Goal: Information Seeking & Learning: Learn about a topic

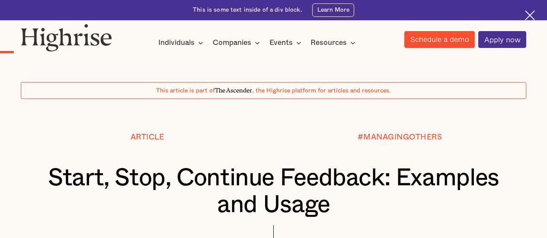
scroll to position [708, 0]
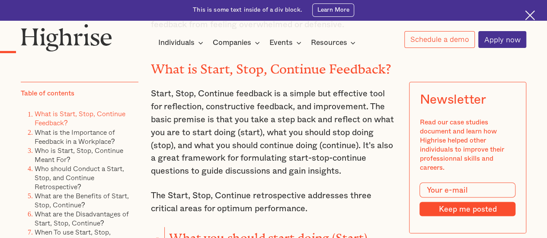
click at [527, 12] on img at bounding box center [530, 15] width 10 height 10
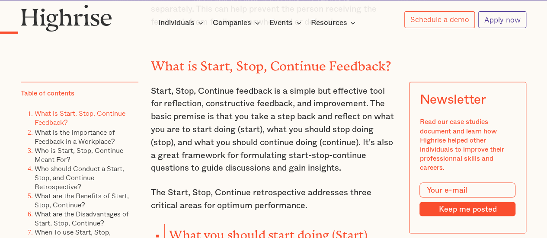
scroll to position [687, 0]
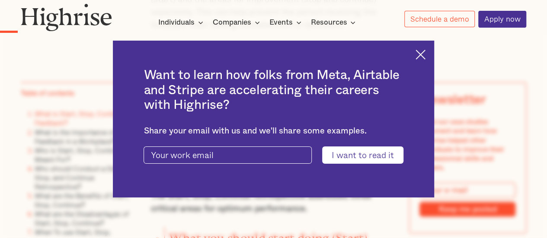
click at [426, 51] on img at bounding box center [421, 55] width 10 height 10
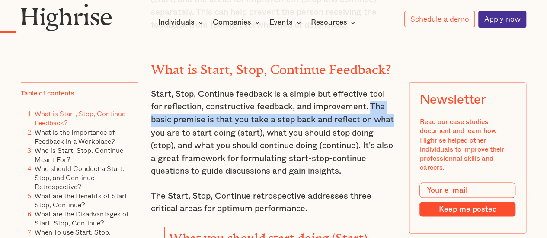
drag, startPoint x: 374, startPoint y: 112, endPoint x: 396, endPoint y: 127, distance: 27.4
click at [396, 127] on p "Start, Stop, Continue feedback is a simple but effective tool for reflection, c…" at bounding box center [274, 133] width 246 height 90
click at [383, 128] on p "Start, Stop, Continue feedback is a simple but effective tool for reflection, c…" at bounding box center [274, 133] width 246 height 90
drag, startPoint x: 372, startPoint y: 113, endPoint x: 363, endPoint y: 129, distance: 18.4
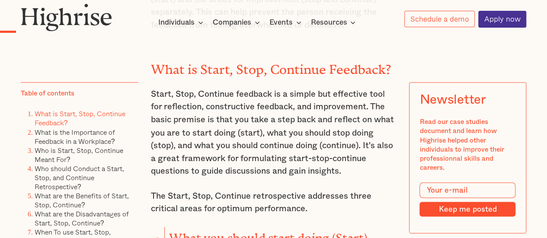
click at [368, 111] on p "Start, Stop, Continue feedback is a simple but effective tool for reflection, c…" at bounding box center [274, 133] width 246 height 90
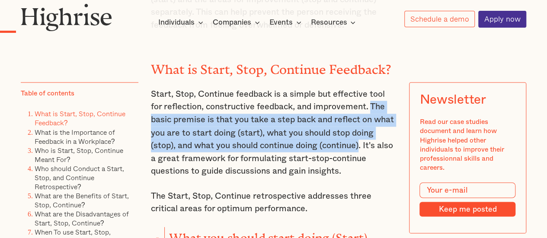
drag, startPoint x: 373, startPoint y: 115, endPoint x: 362, endPoint y: 154, distance: 41.0
click at [362, 154] on p "Start, Stop, Continue feedback is a simple but effective tool for reflection, c…" at bounding box center [274, 133] width 246 height 90
copy p "The basic premise is that you take a step back and reflect on what you are to s…"
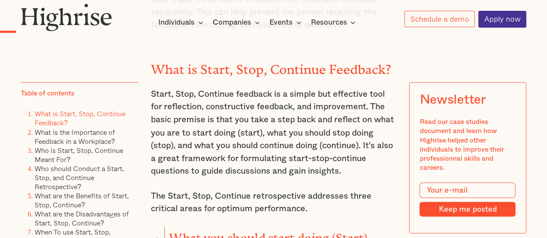
click at [299, 176] on p "Start, Stop, Continue feedback is a simple but effective tool for reflection, c…" at bounding box center [274, 133] width 246 height 90
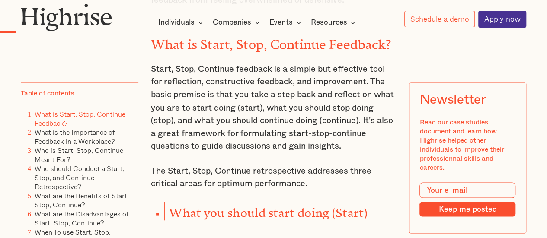
scroll to position [730, 0]
